Goal: Understand process/instructions: Learn how to perform a task or action

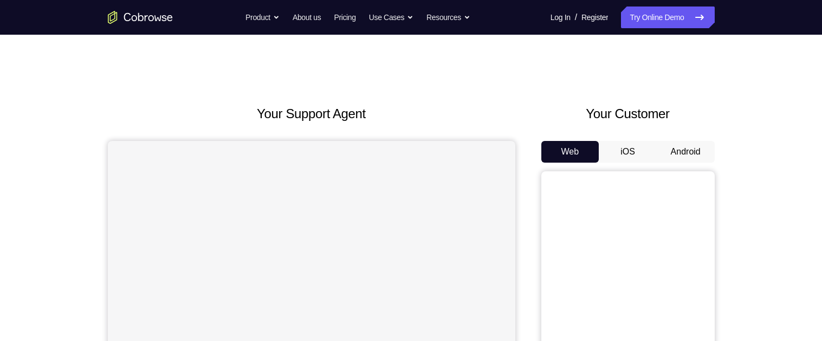
click at [686, 157] on button "Android" at bounding box center [686, 152] width 58 height 22
click at [679, 159] on button "Android" at bounding box center [686, 152] width 58 height 22
